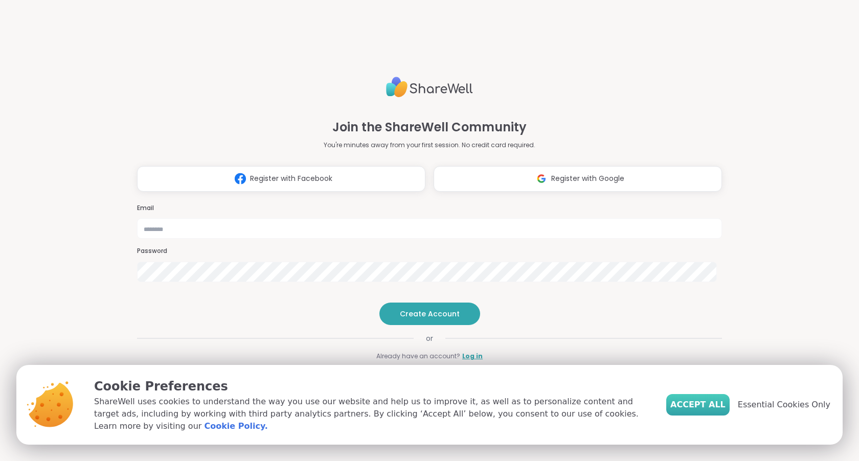
click at [702, 403] on span "Accept All" at bounding box center [697, 405] width 55 height 12
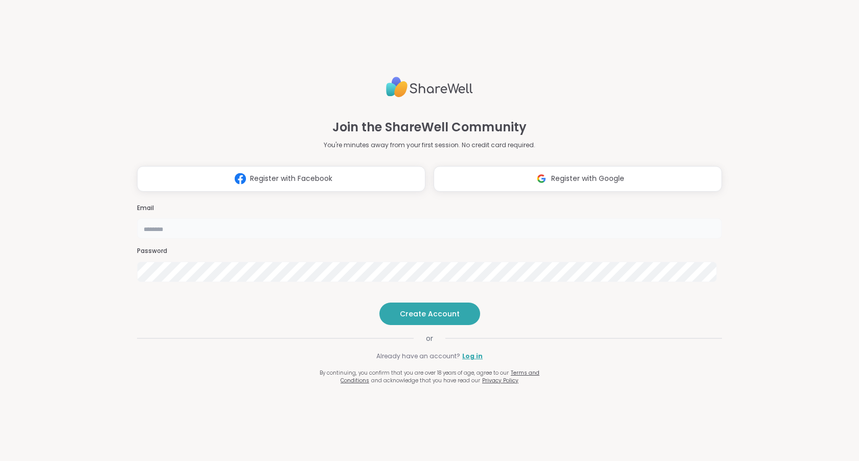
click at [487, 218] on input "email" at bounding box center [429, 228] width 585 height 20
type input "**********"
click at [422, 319] on span "Create Account" at bounding box center [430, 314] width 60 height 10
